Goal: Information Seeking & Learning: Find specific fact

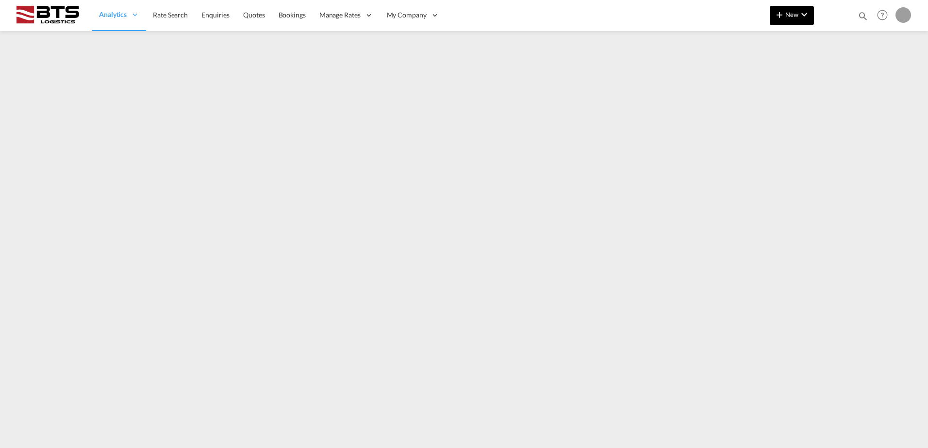
click at [770, 11] on button "New" at bounding box center [791, 15] width 44 height 19
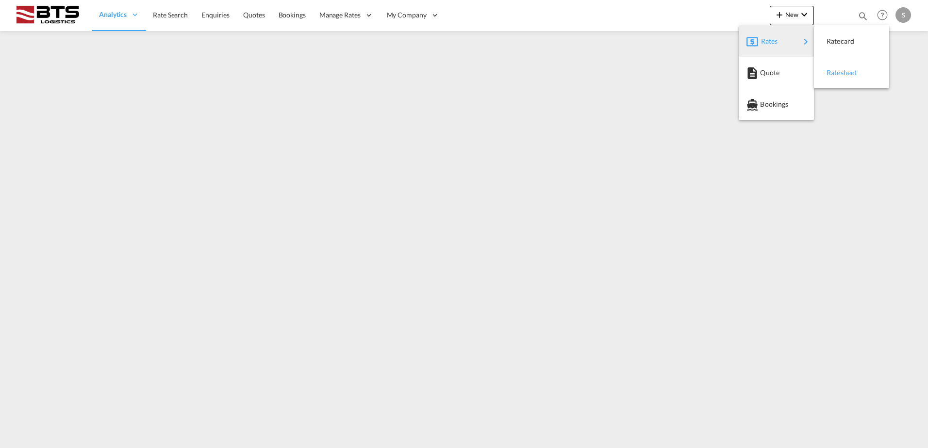
drag, startPoint x: 826, startPoint y: 79, endPoint x: 822, endPoint y: 76, distance: 5.2
click at [822, 76] on div "Ratesheet" at bounding box center [851, 73] width 60 height 24
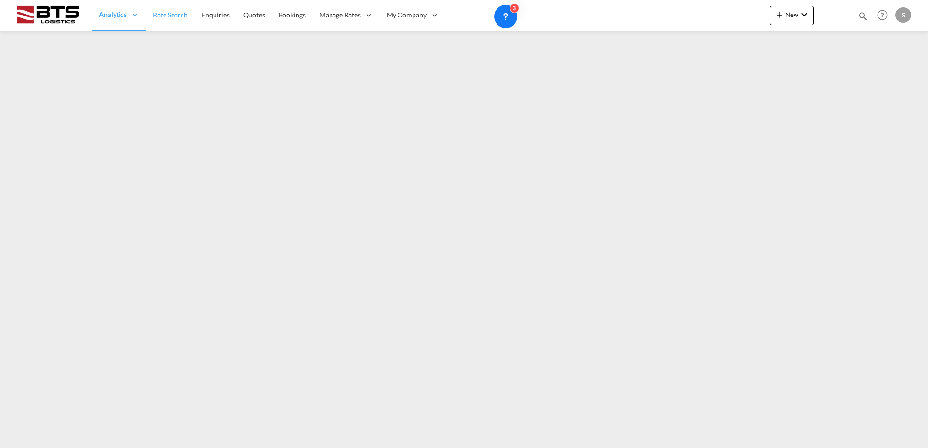
click at [170, 15] on span "Rate Search" at bounding box center [170, 15] width 35 height 8
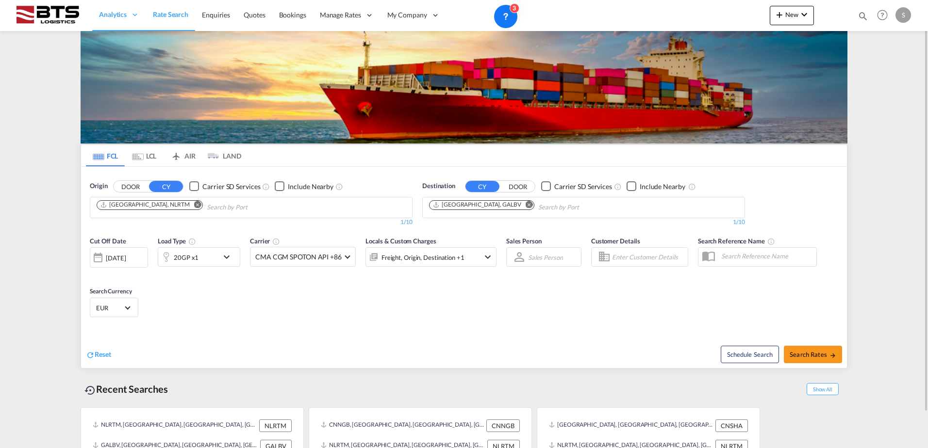
click at [525, 206] on md-icon "Remove" at bounding box center [528, 204] width 7 height 7
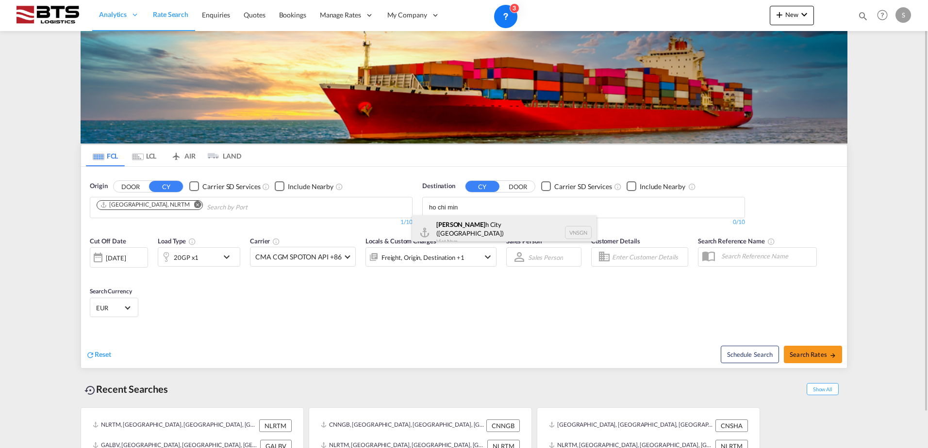
type input "ho chi min"
click at [503, 227] on div "Ho Chi Min h City ([GEOGRAPHIC_DATA]) [GEOGRAPHIC_DATA] VNSGN" at bounding box center [504, 232] width 184 height 35
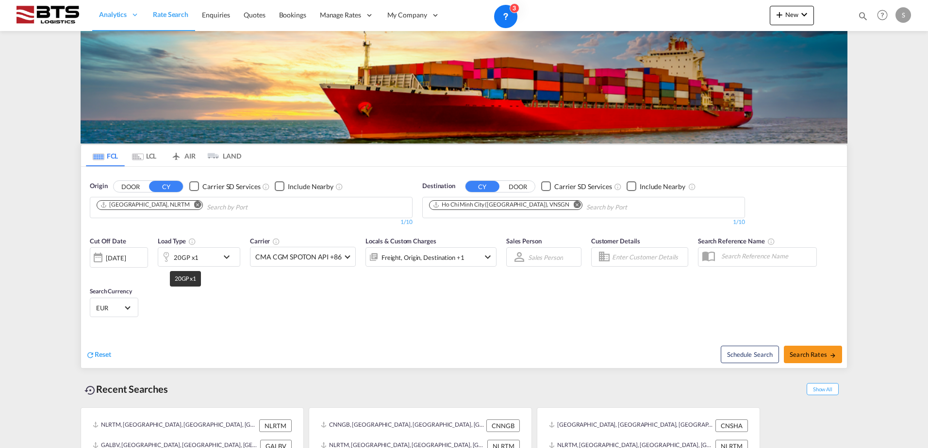
click at [185, 260] on div "20GP x1" at bounding box center [186, 258] width 25 height 14
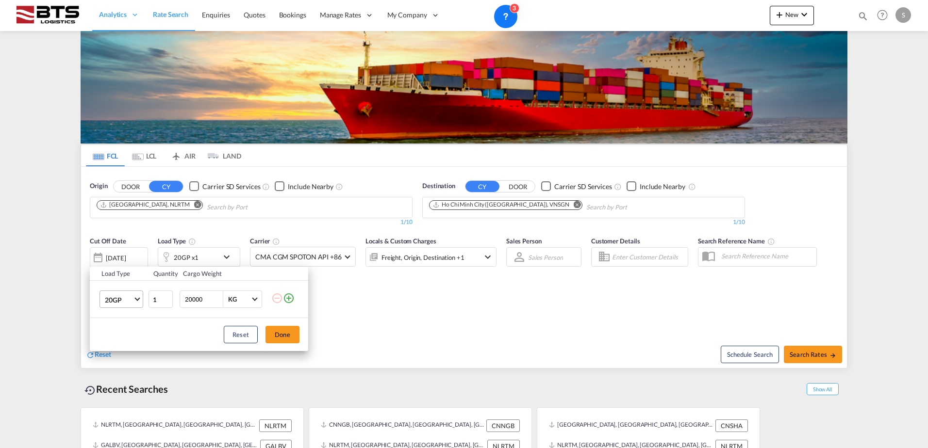
click at [131, 301] on span "20GP" at bounding box center [119, 300] width 28 height 10
click at [124, 342] on md-option "40HC" at bounding box center [130, 346] width 66 height 23
click at [269, 327] on button "Done" at bounding box center [282, 334] width 34 height 17
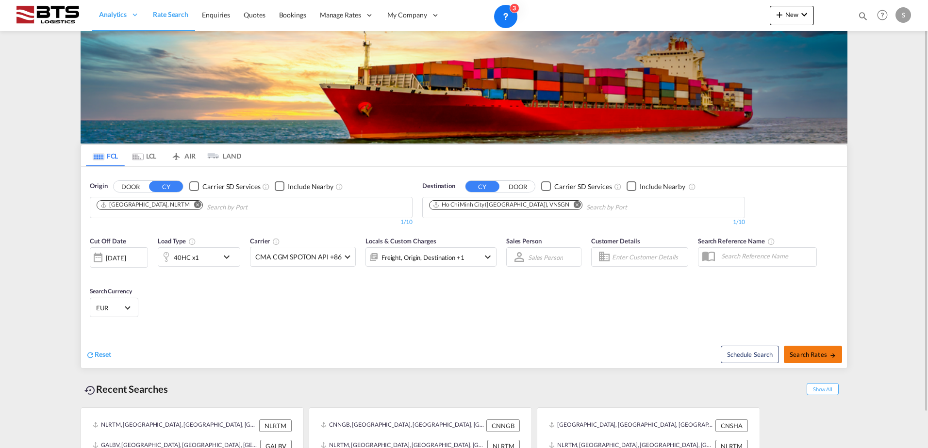
click at [811, 354] on span "Search Rates" at bounding box center [812, 355] width 47 height 8
type input "NLRTM to VNSGN / [DATE]"
